Goal: Task Accomplishment & Management: Use online tool/utility

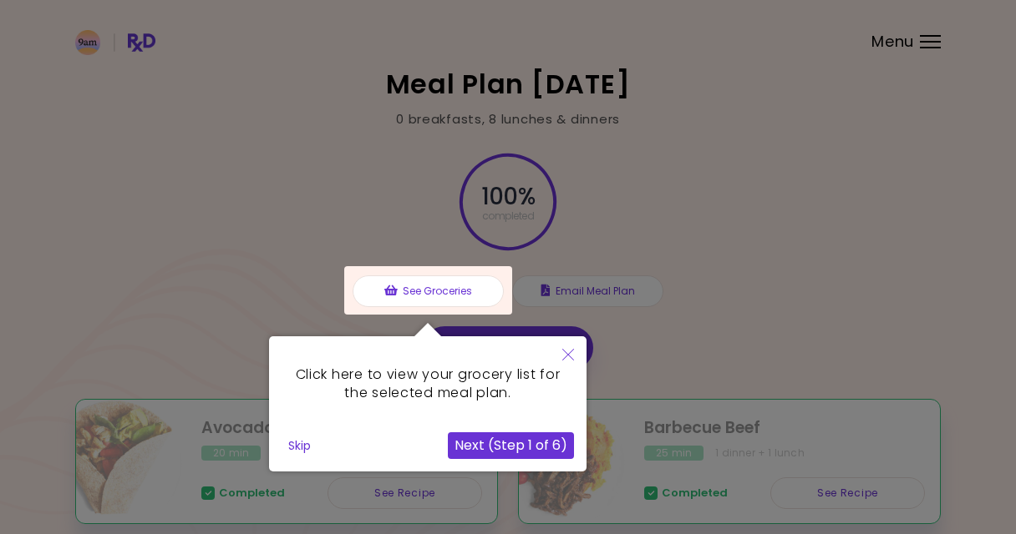
click at [510, 441] on button "Next (Step 1 of 6)" at bounding box center [511, 446] width 126 height 27
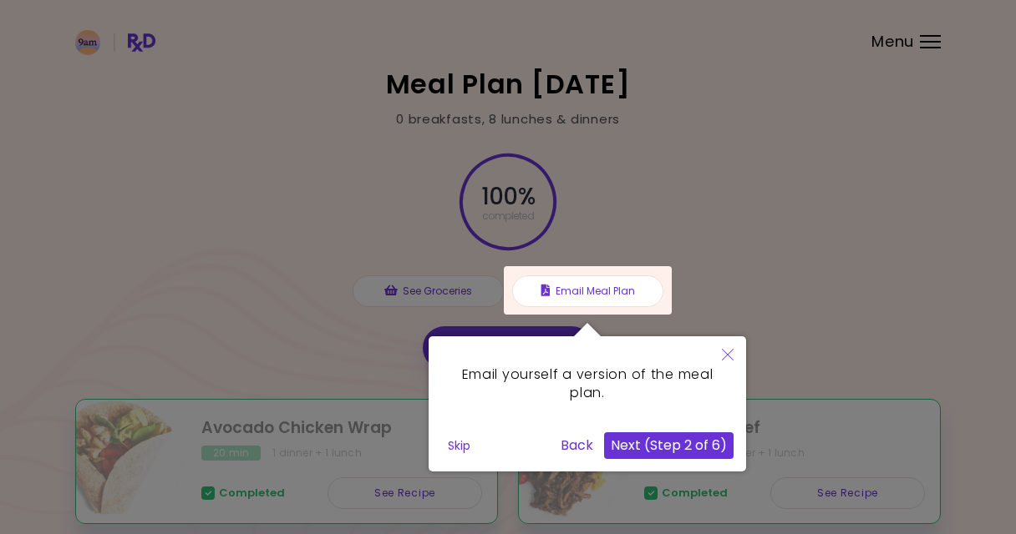
click at [631, 444] on button "Next (Step 2 of 6)" at bounding box center [668, 446] width 129 height 27
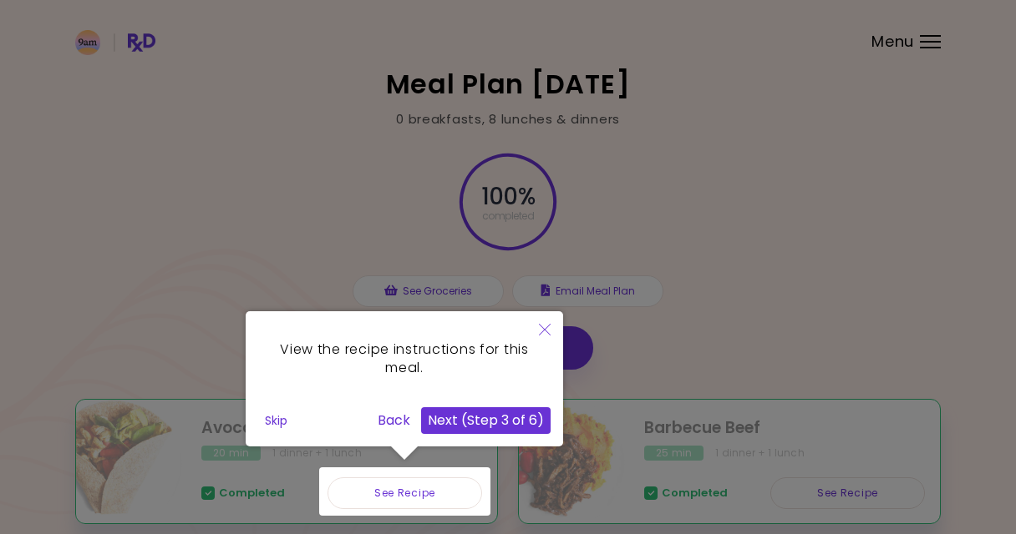
click at [525, 415] on button "Next (Step 3 of 6)" at bounding box center [485, 421] width 129 height 27
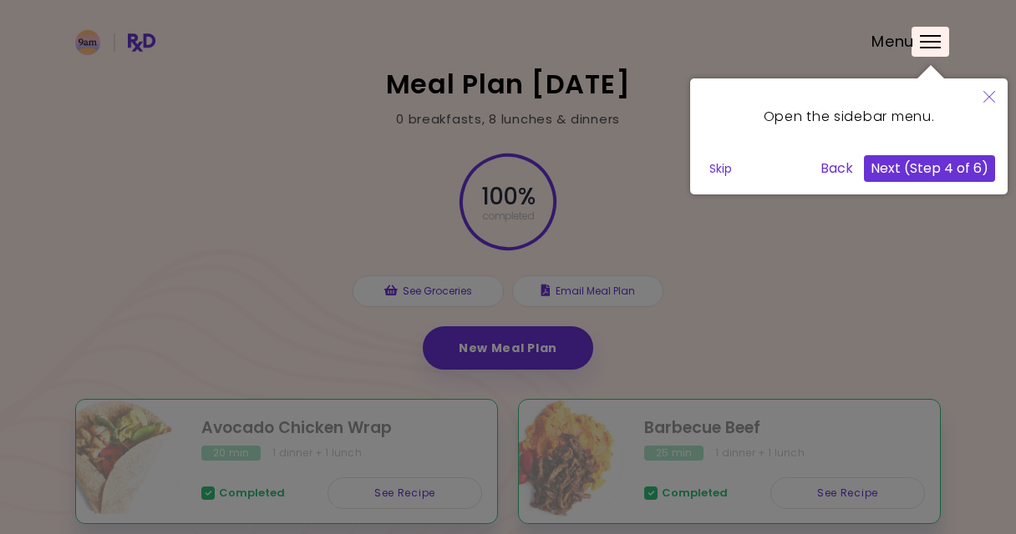
click at [938, 36] on div at bounding box center [930, 42] width 38 height 30
click at [934, 171] on button "Next (Step 4 of 6)" at bounding box center [929, 168] width 131 height 27
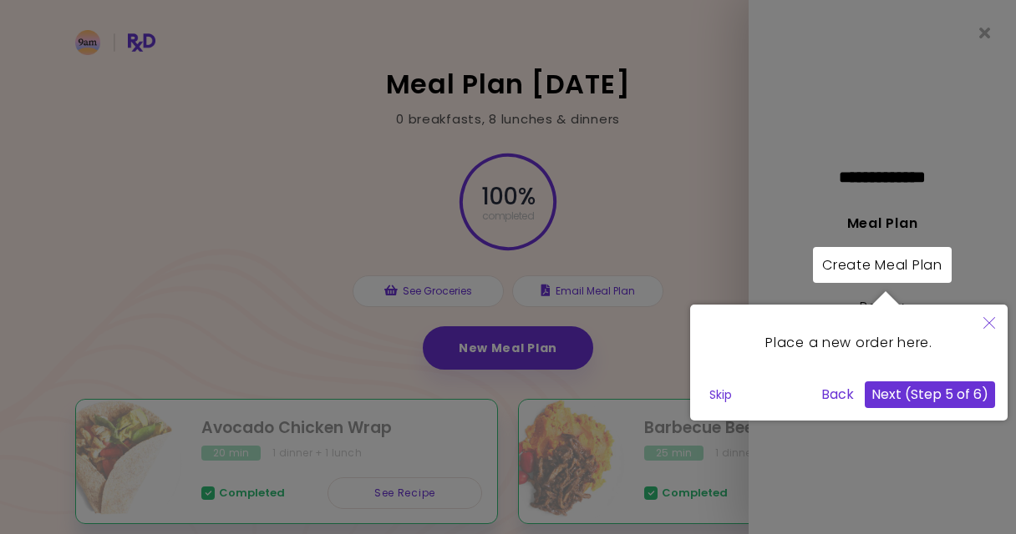
click at [943, 397] on button "Next (Step 5 of 6)" at bounding box center [929, 395] width 130 height 27
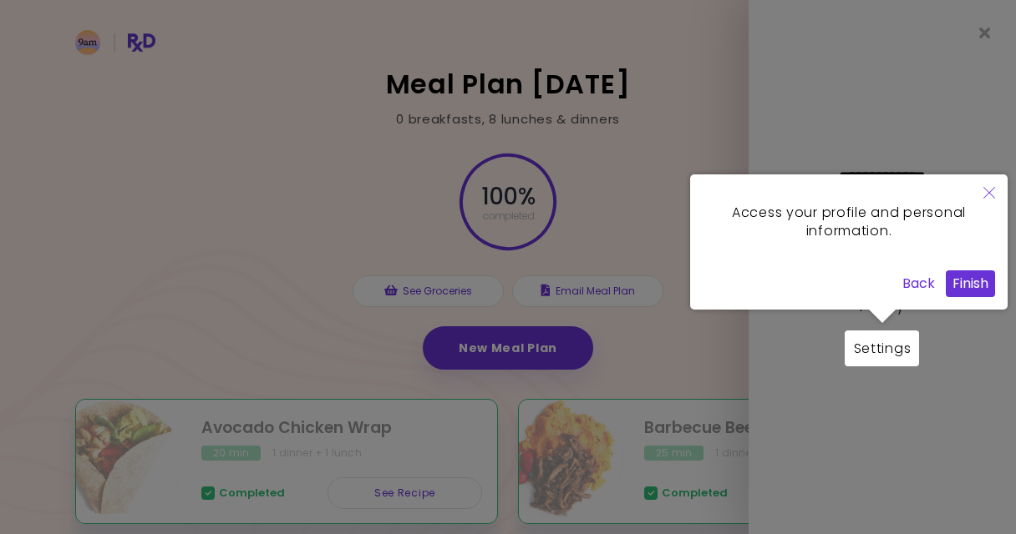
click at [895, 352] on div at bounding box center [881, 349] width 74 height 36
click at [954, 282] on button "Finish" at bounding box center [969, 284] width 49 height 27
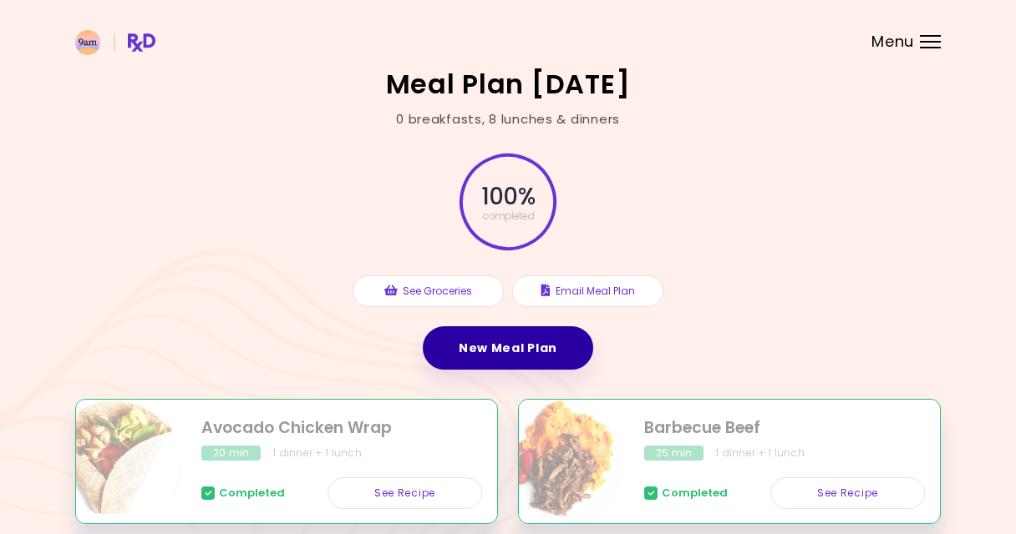
click at [517, 346] on link "New Meal Plan" at bounding box center [508, 348] width 170 height 43
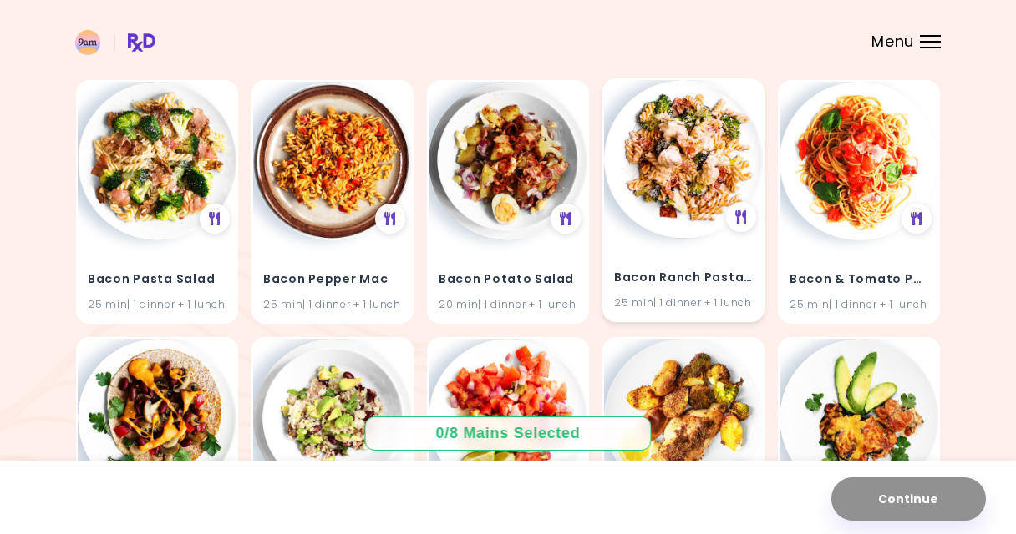
scroll to position [2218, 0]
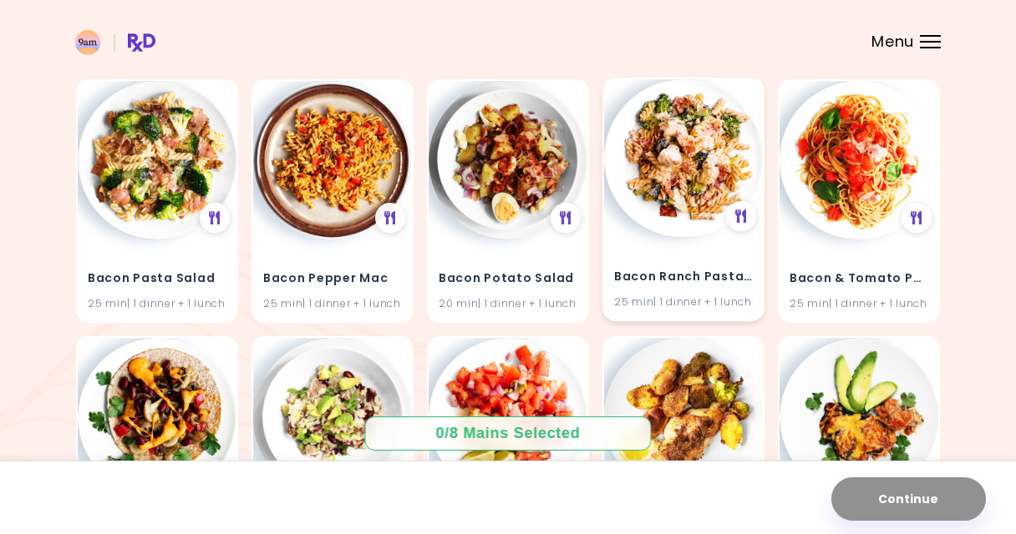
click at [689, 238] on img at bounding box center [683, 158] width 159 height 159
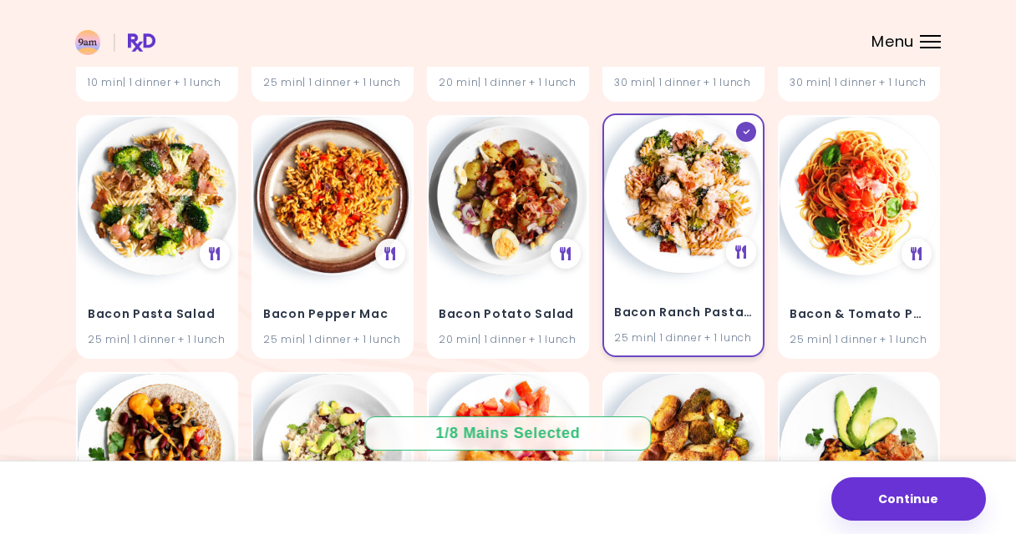
scroll to position [2181, 0]
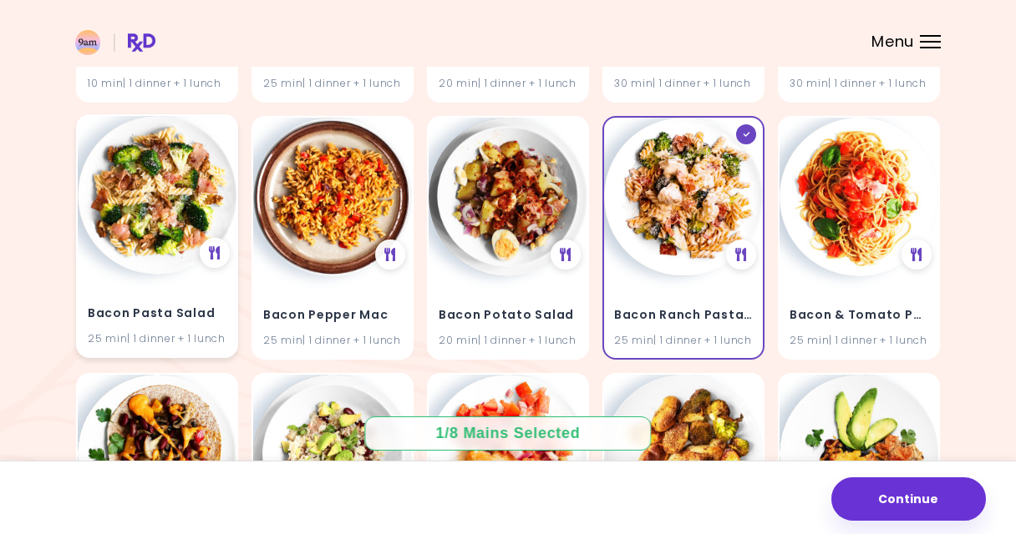
click at [185, 275] on img at bounding box center [157, 195] width 159 height 159
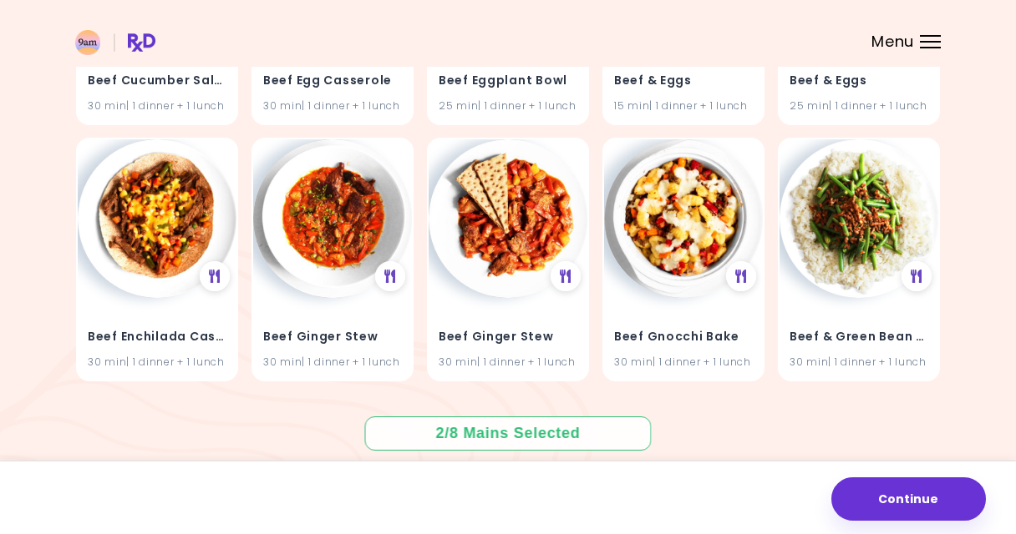
scroll to position [8268, 0]
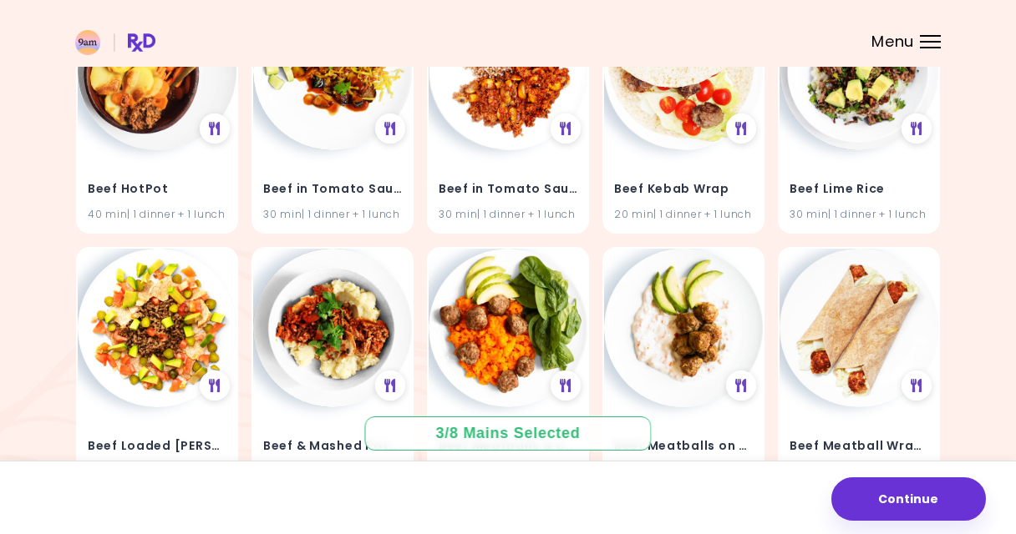
scroll to position [8483, 0]
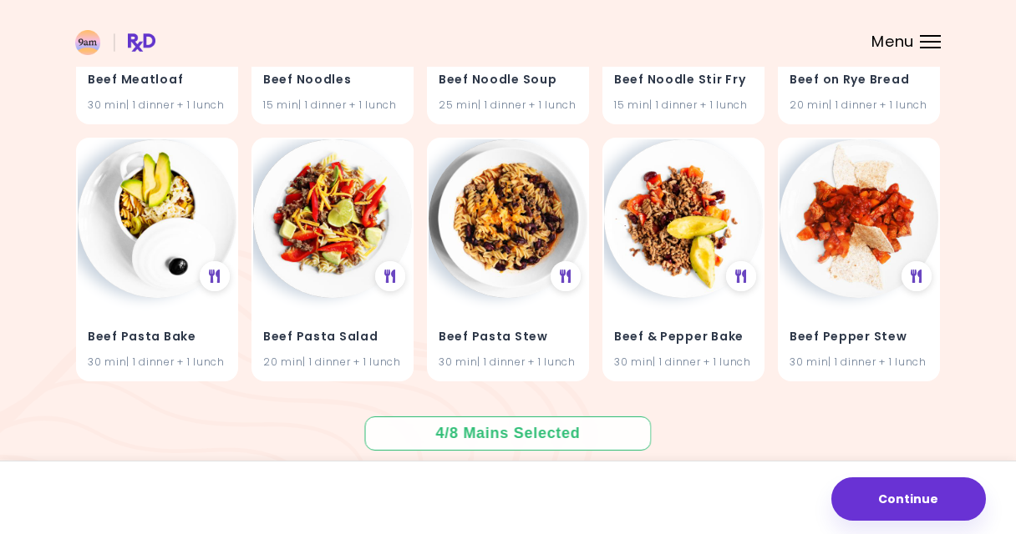
scroll to position [9307, 0]
click at [660, 121] on div "Beef Noodle Stir Fry 15 min | 1 dinner + 1 lunch" at bounding box center [683, 80] width 159 height 82
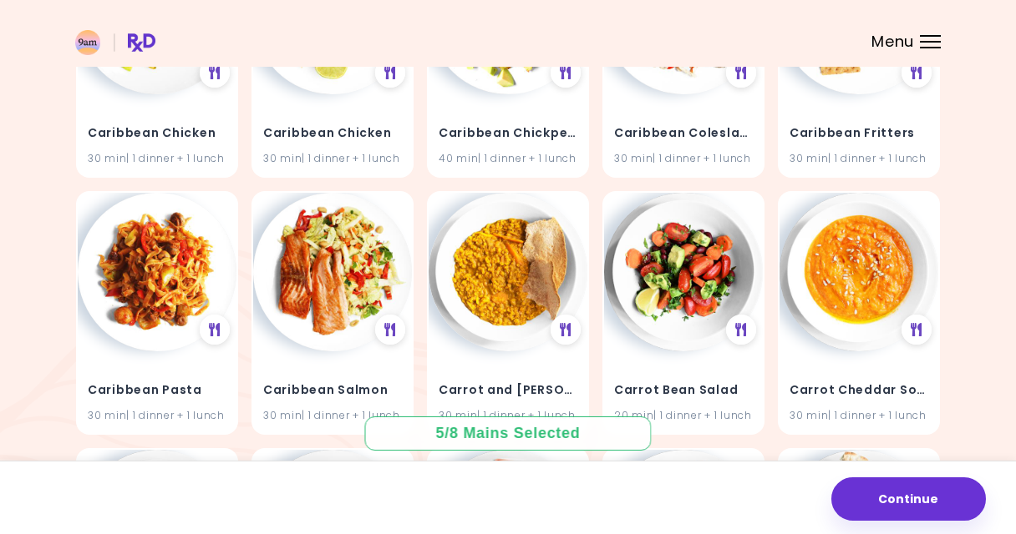
scroll to position [12643, 0]
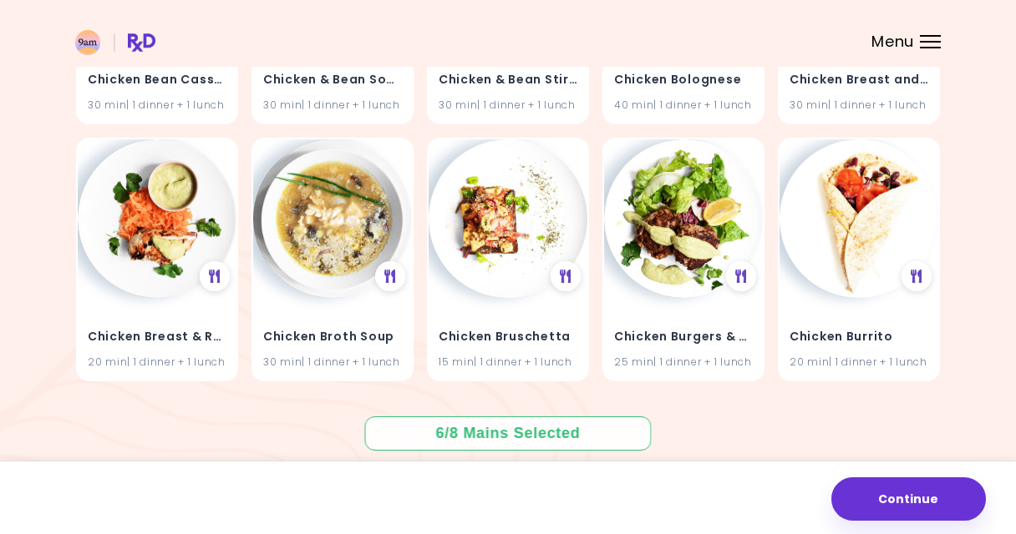
scroll to position [16724, 0]
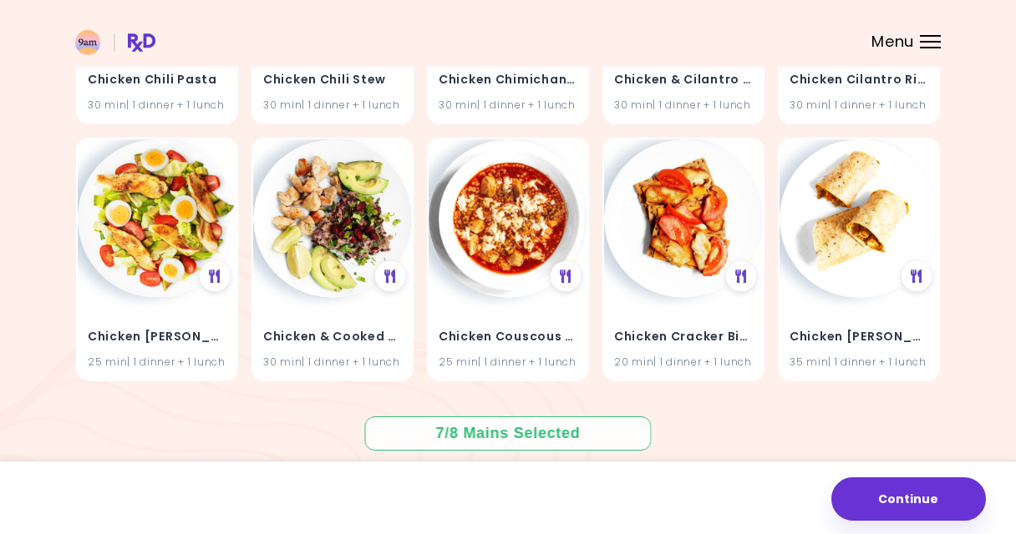
scroll to position [17566, 0]
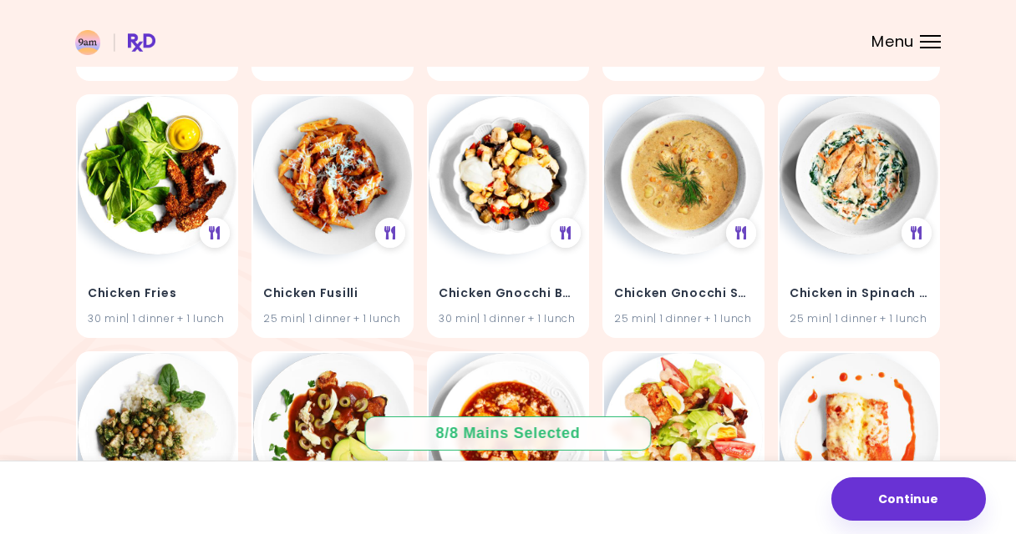
scroll to position [18143, 0]
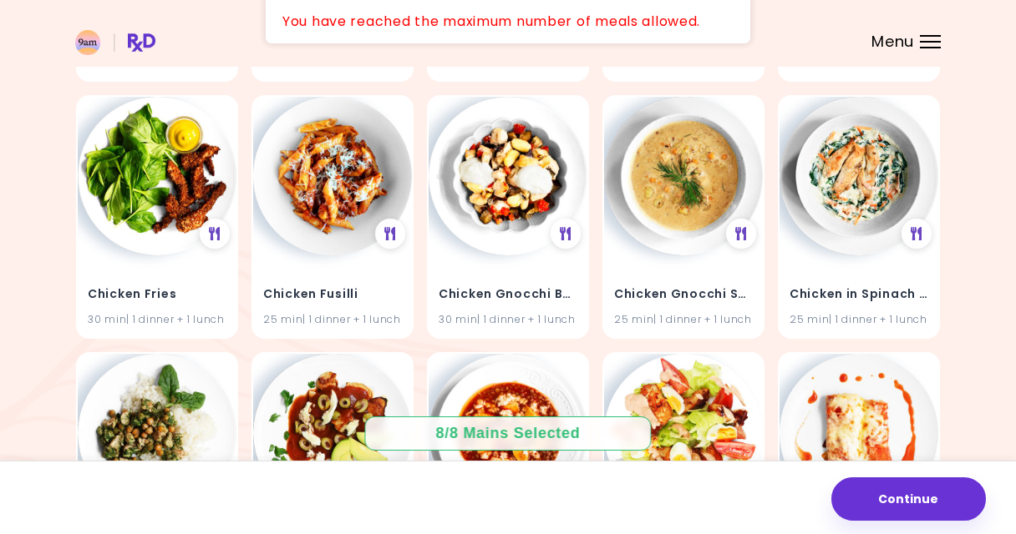
click at [898, 508] on button "Continue" at bounding box center [908, 499] width 155 height 43
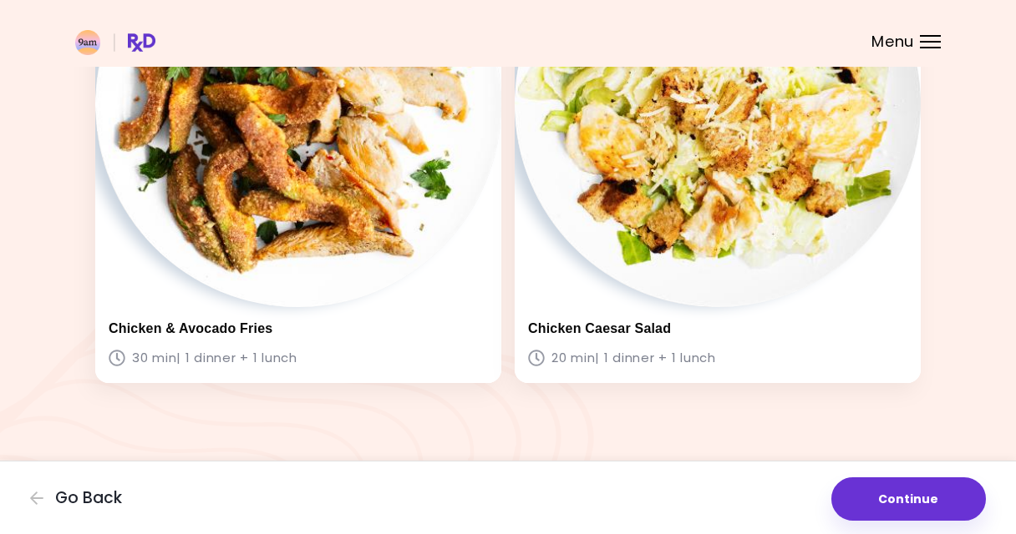
scroll to position [1742, 0]
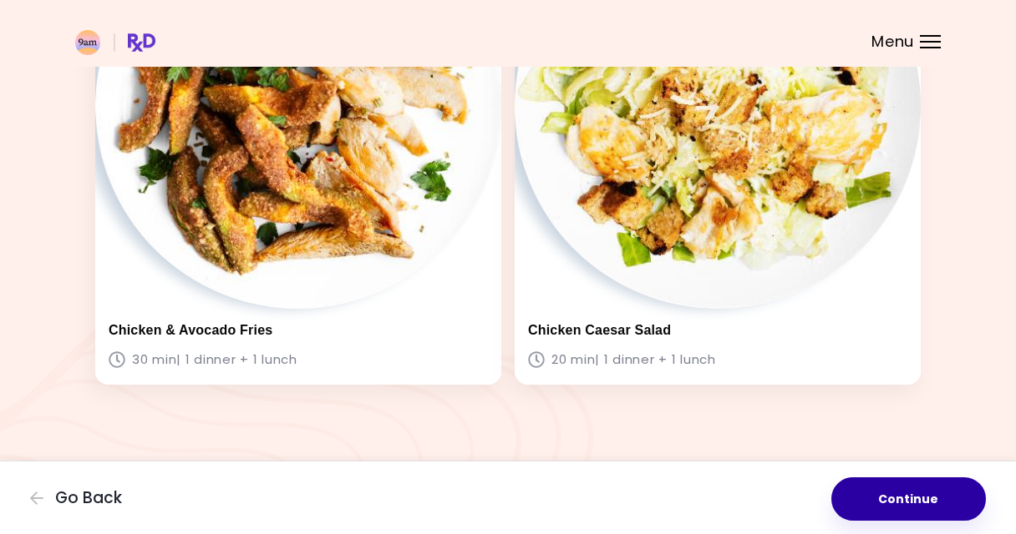
click at [904, 494] on button "Continue" at bounding box center [908, 499] width 155 height 43
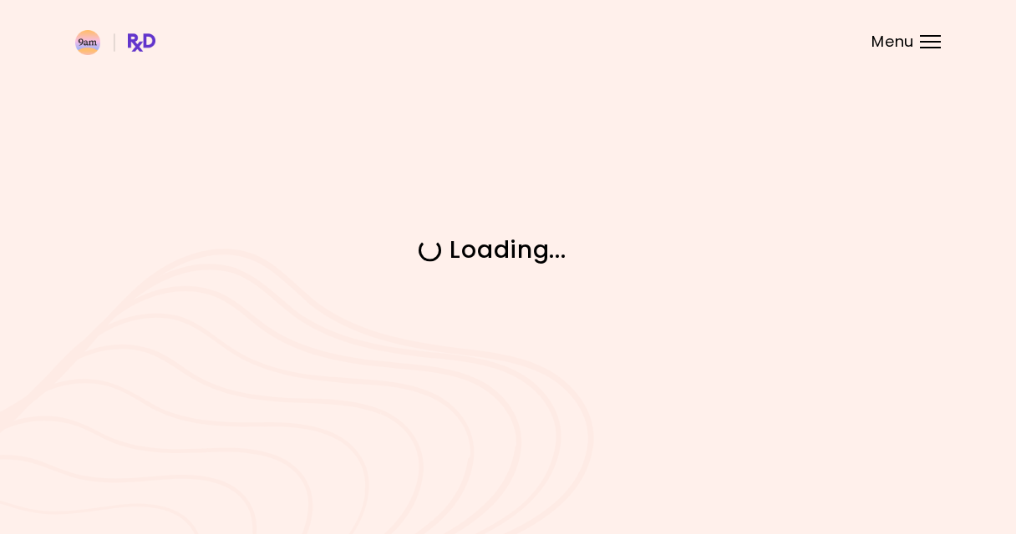
scroll to position [0, 0]
